Goal: Task Accomplishment & Management: Manage account settings

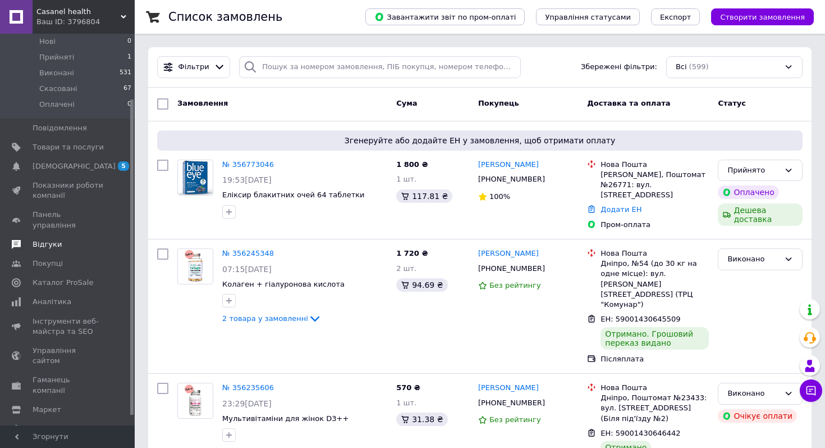
scroll to position [92, 0]
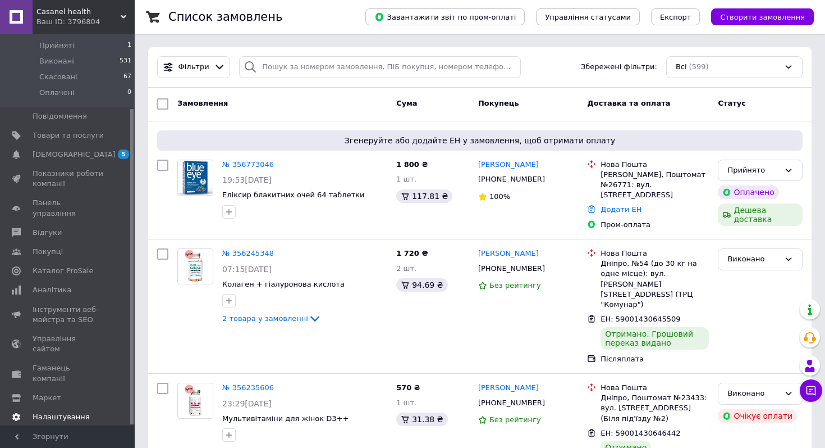
click at [65, 412] on span "Налаштування" at bounding box center [61, 417] width 57 height 10
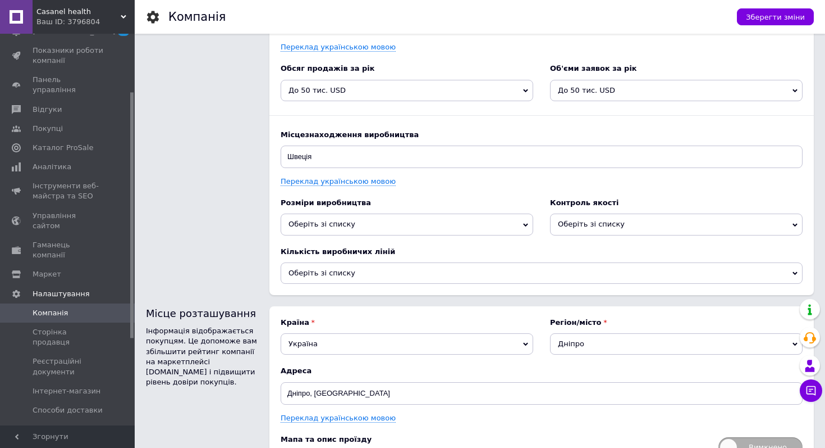
scroll to position [1374, 0]
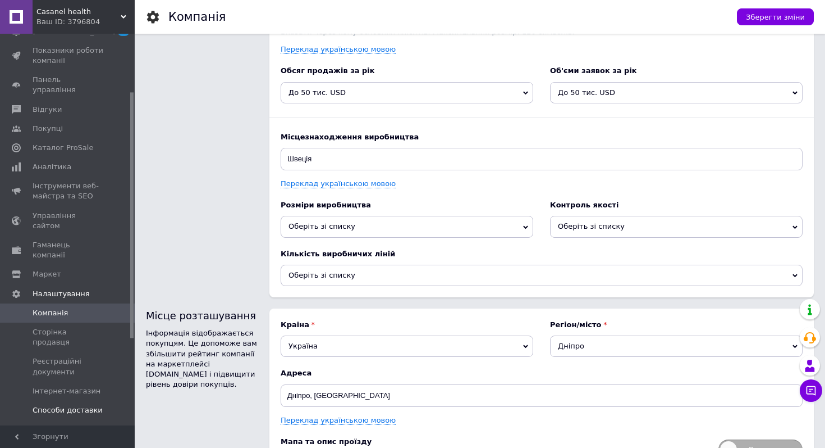
click at [69, 405] on span "Способи доставки" at bounding box center [68, 410] width 70 height 10
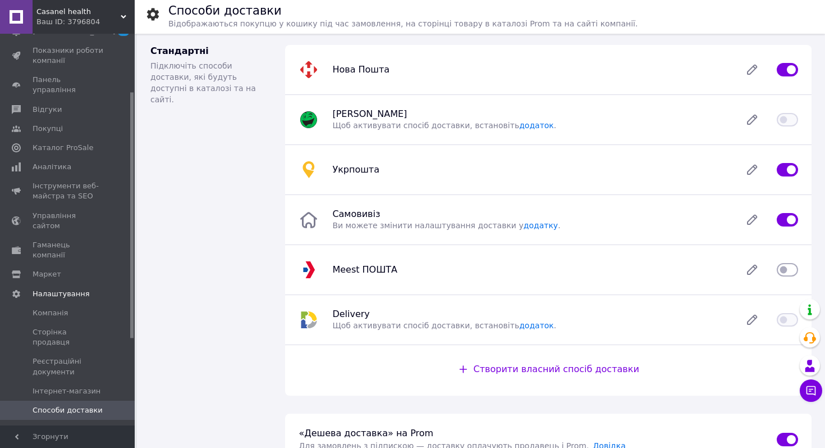
click at [495, 63] on div "Нова Пошта" at bounding box center [548, 69] width 513 height 22
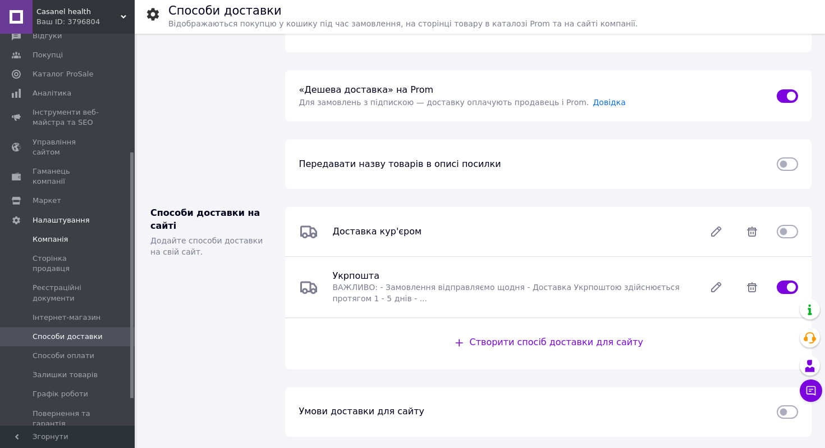
scroll to position [230, 0]
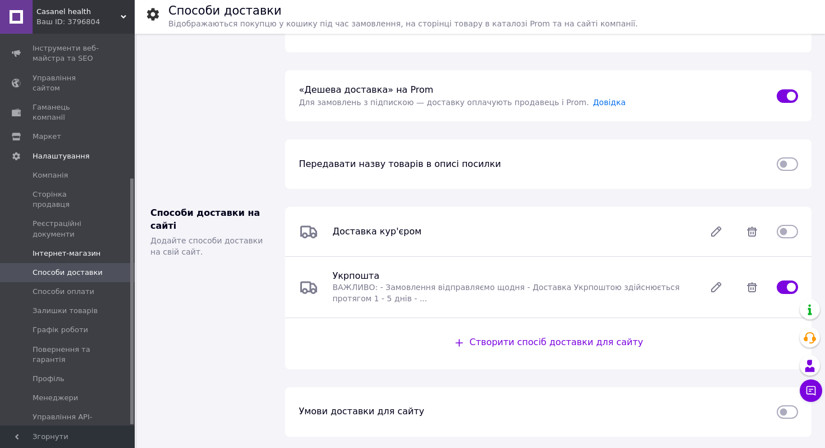
click at [90, 248] on span "Інтернет-магазин" at bounding box center [67, 253] width 68 height 10
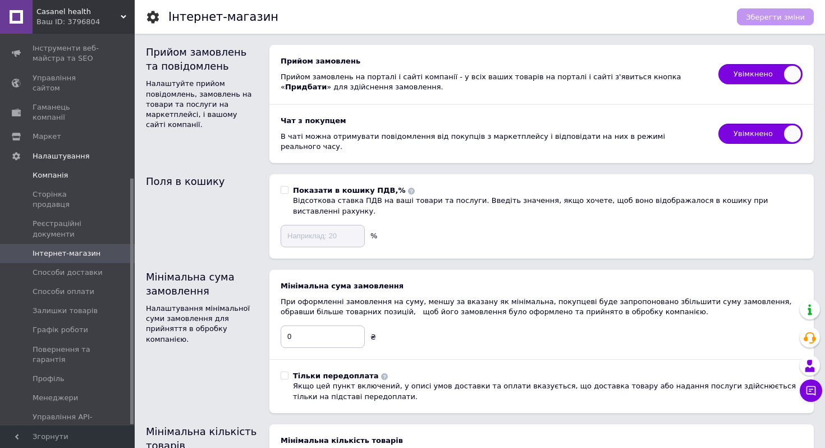
click at [58, 170] on span "Компанія" at bounding box center [50, 175] width 35 height 10
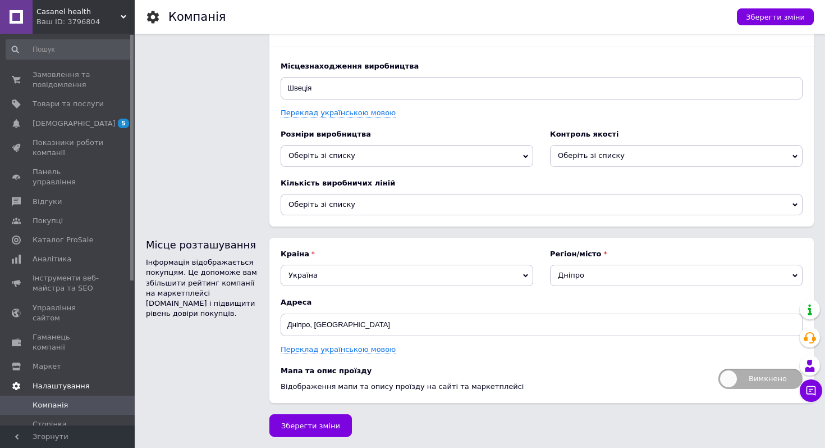
click at [63, 381] on span "Налаштування" at bounding box center [61, 386] width 57 height 10
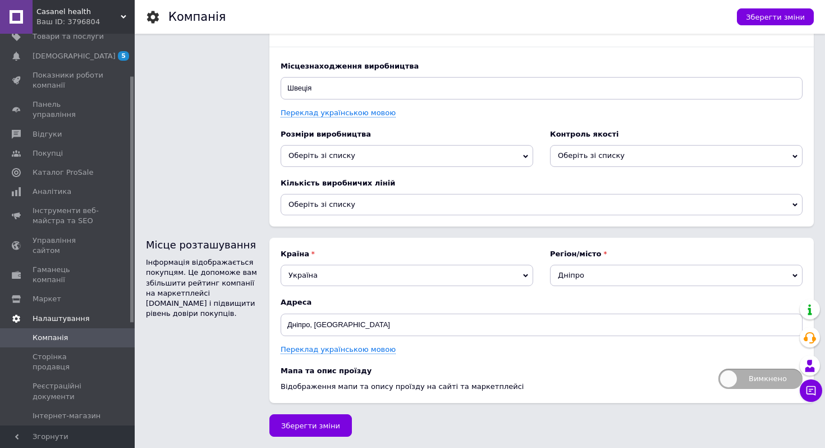
scroll to position [69, 0]
click at [81, 350] on span "Сторінка продавця" at bounding box center [68, 360] width 71 height 20
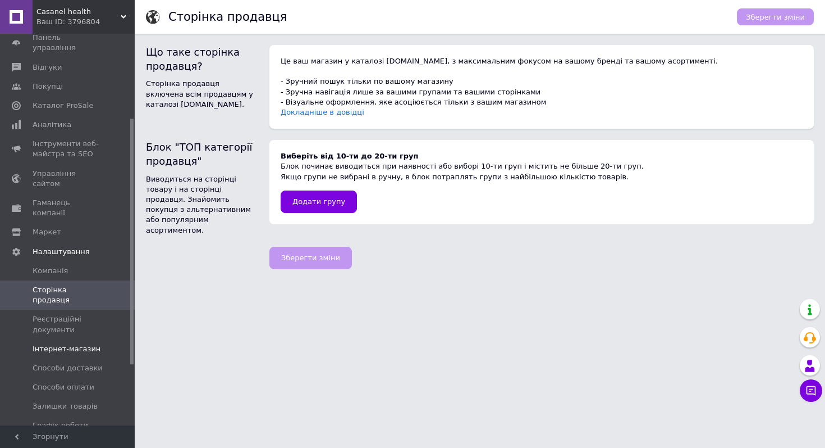
scroll to position [135, 0]
click at [85, 362] on span "Способи доставки" at bounding box center [68, 367] width 70 height 10
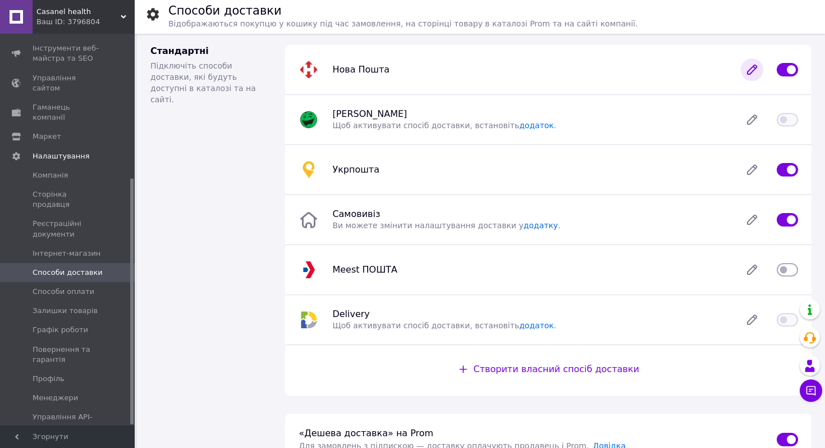
click at [751, 71] on icon at bounding box center [752, 69] width 9 height 9
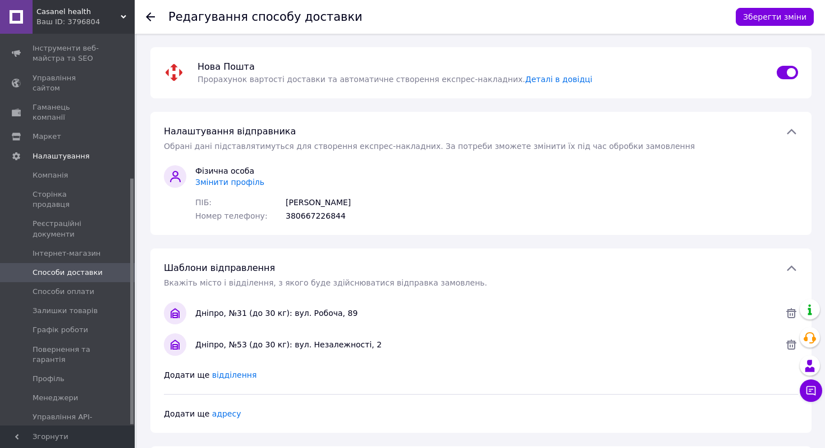
click at [242, 310] on div "Дніпро, №31 (до 30 кг): вул. Робоча, 89" at bounding box center [486, 312] width 590 height 11
click at [757, 334] on div "Дніпро, №53 (до 30 кг): вул. Незалежності, 2" at bounding box center [480, 344] width 643 height 22
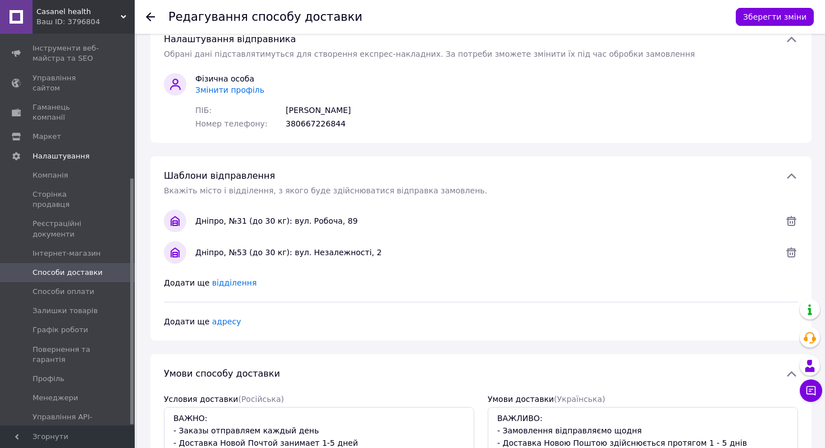
scroll to position [95, 0]
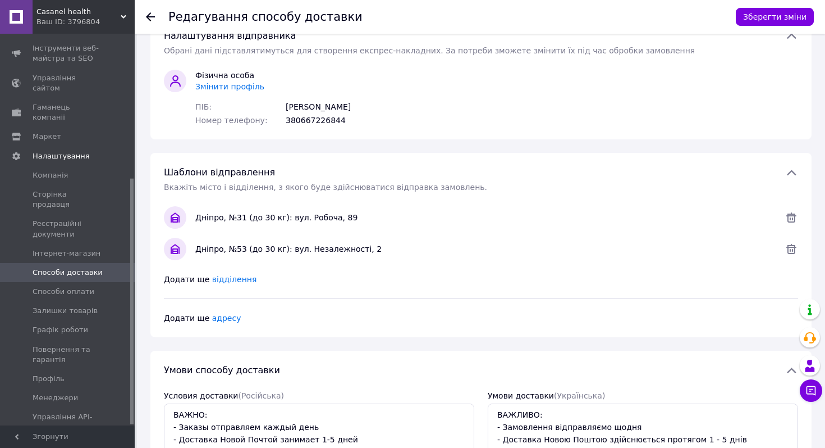
click at [297, 221] on div "Дніпро, №31 (до 30 кг): вул. Робоча, 89" at bounding box center [486, 217] width 590 height 11
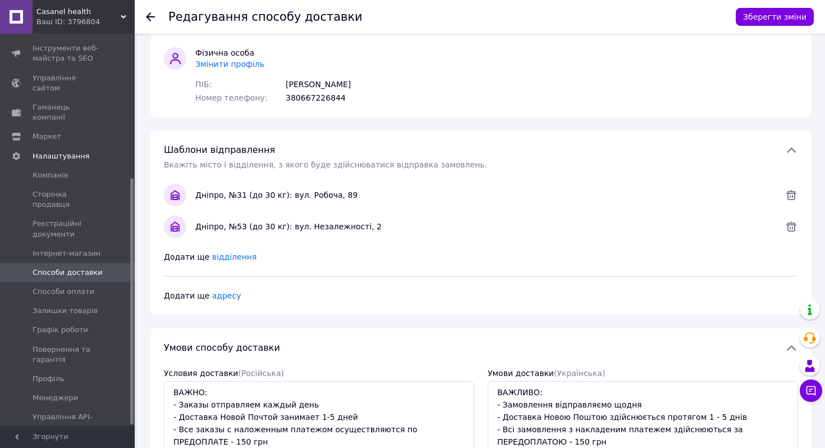
scroll to position [124, 0]
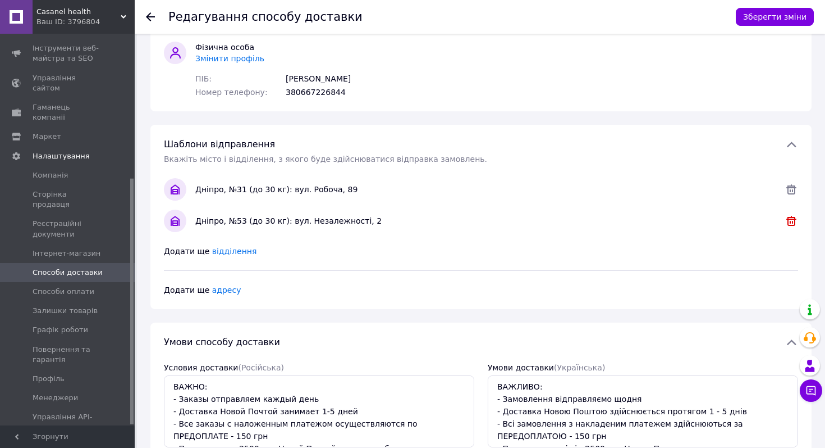
click at [789, 221] on icon at bounding box center [791, 220] width 13 height 13
